Goal: Task Accomplishment & Management: Manage account settings

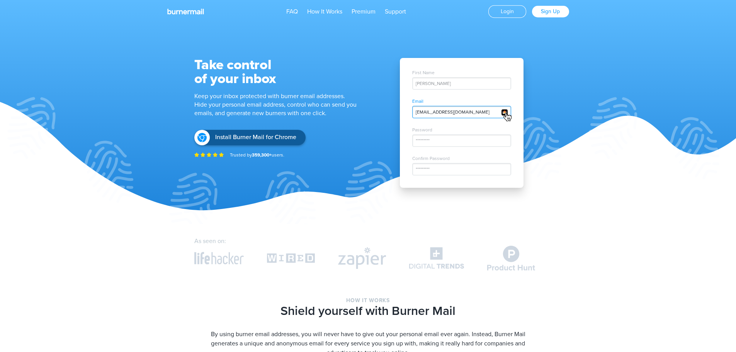
click at [508, 11] on link "Login" at bounding box center [508, 11] width 38 height 13
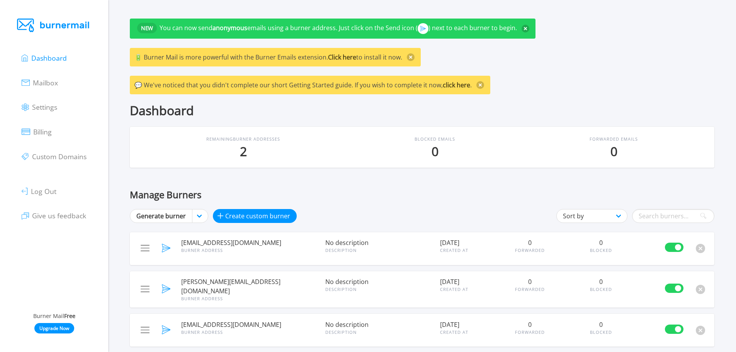
click at [44, 59] on span "Dashboard" at bounding box center [49, 57] width 36 height 9
click at [43, 82] on span "Mailbox" at bounding box center [45, 82] width 25 height 9
click at [41, 106] on span "Settings" at bounding box center [44, 106] width 25 height 9
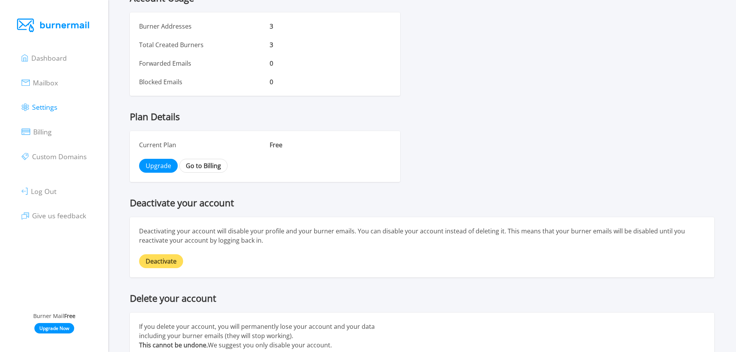
scroll to position [463, 0]
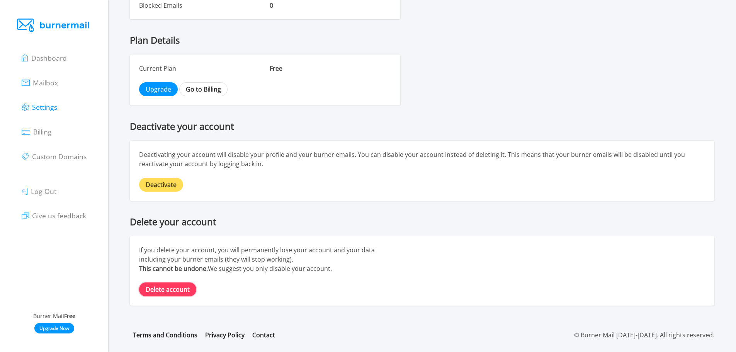
drag, startPoint x: 166, startPoint y: 286, endPoint x: 401, endPoint y: 25, distance: 351.2
click at [167, 286] on link "Delete account" at bounding box center [167, 290] width 57 height 14
